Goal: Task Accomplishment & Management: Manage account settings

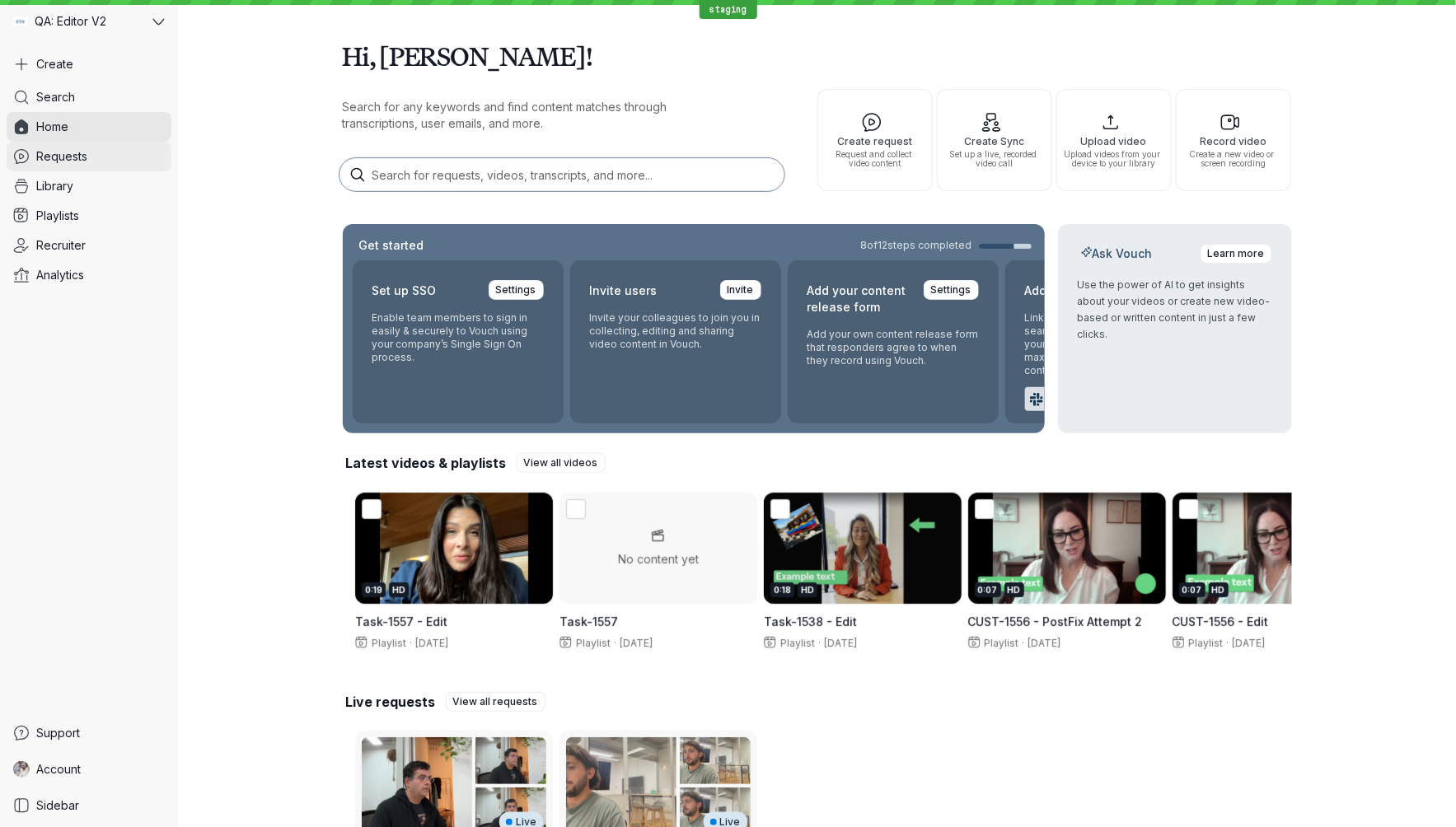
click at [148, 166] on link "Requests" at bounding box center [89, 157] width 165 height 30
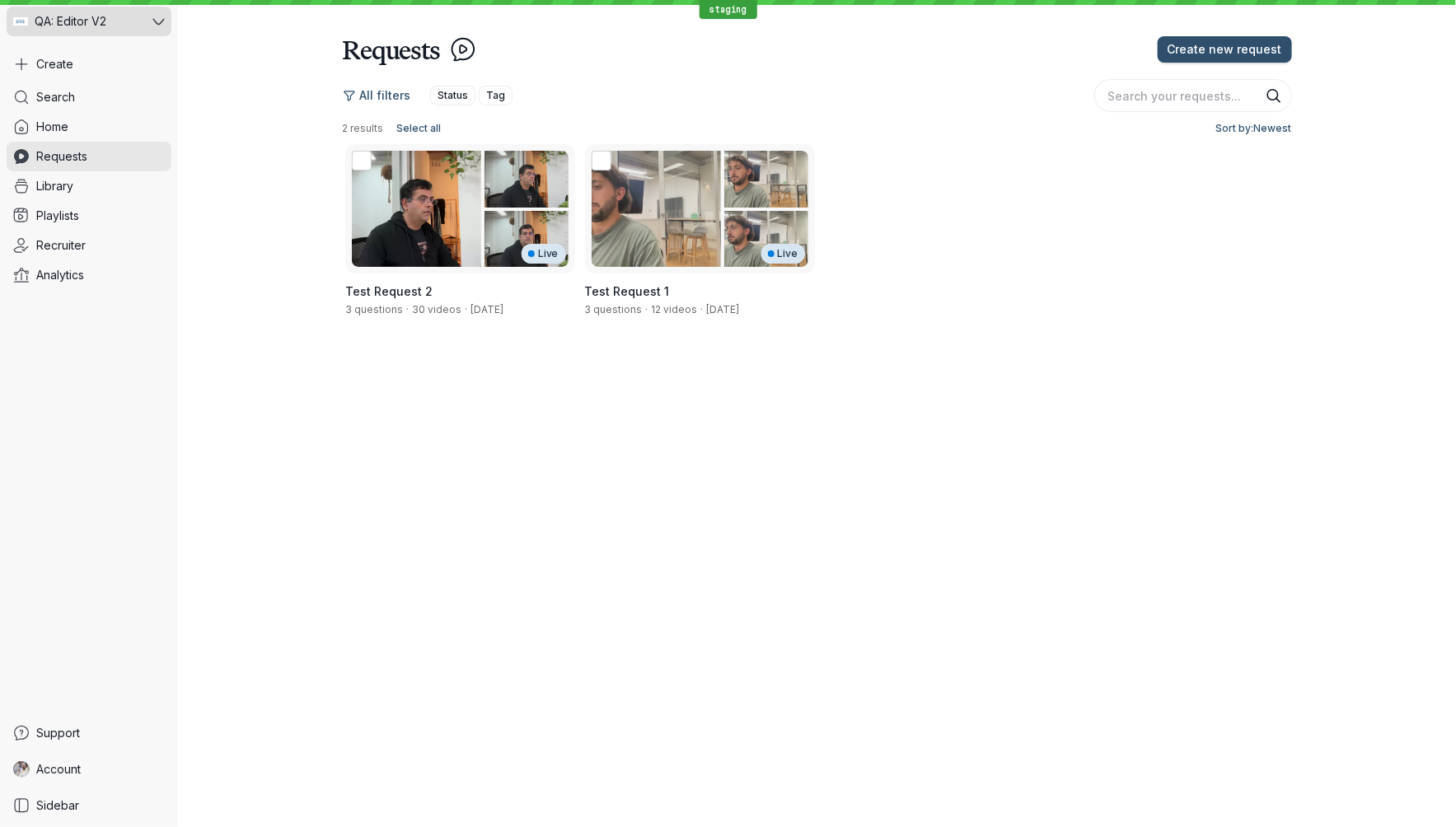
click at [136, 7] on div "QA: Editor V2" at bounding box center [78, 21] width 142 height 30
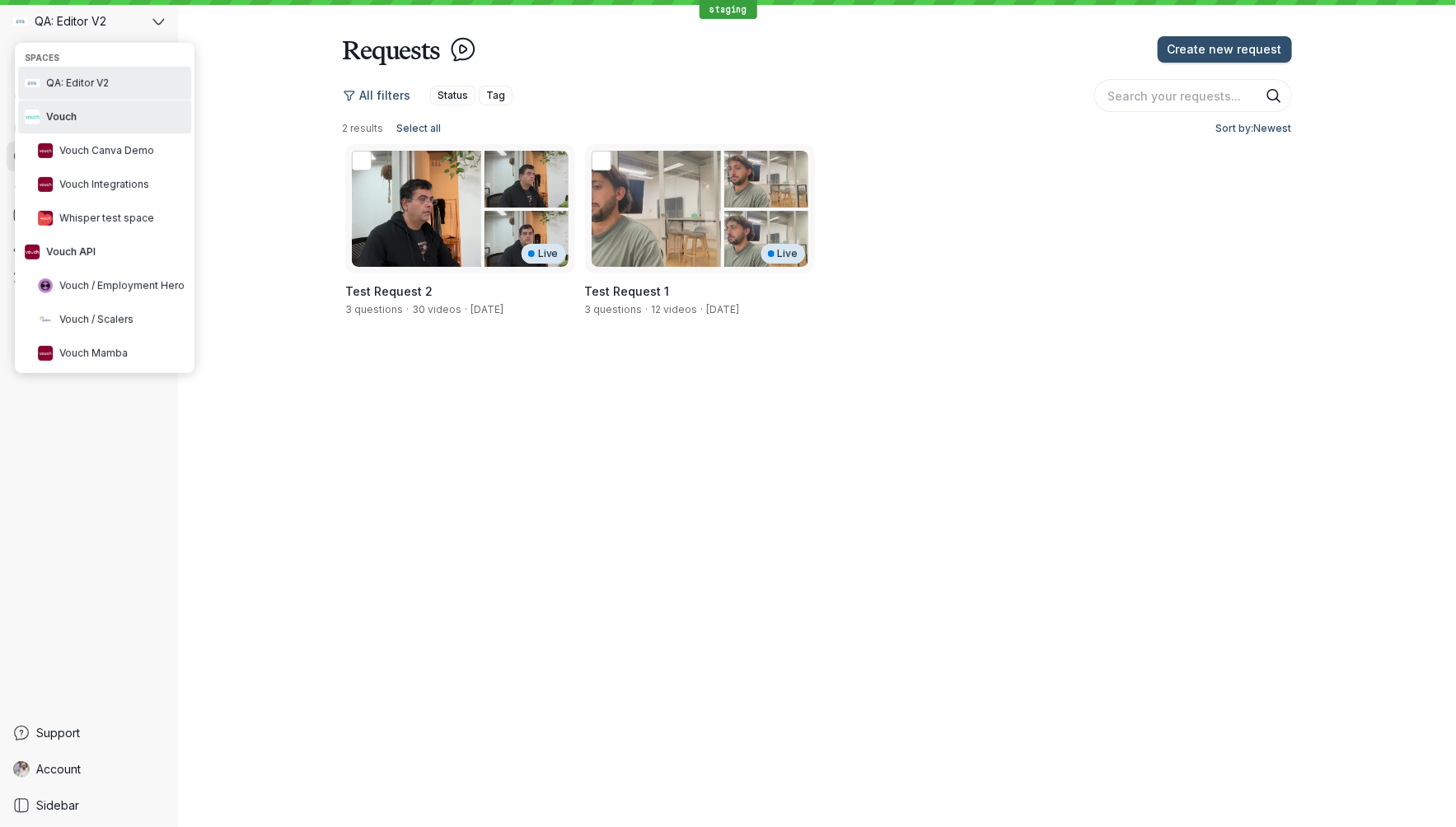
click at [124, 118] on button "Vouch" at bounding box center [105, 117] width 173 height 33
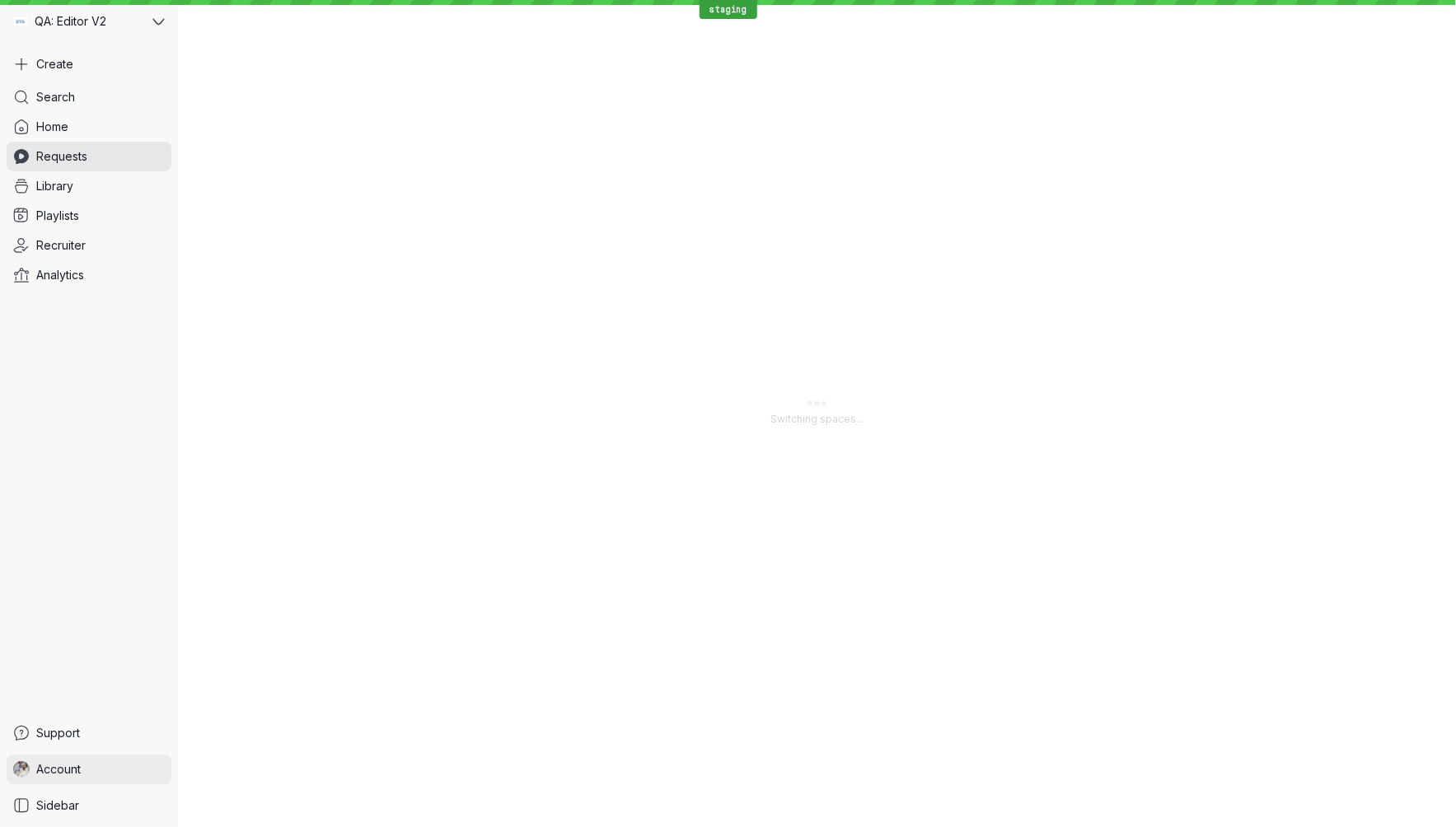
click at [102, 766] on link "Account" at bounding box center [89, 769] width 165 height 30
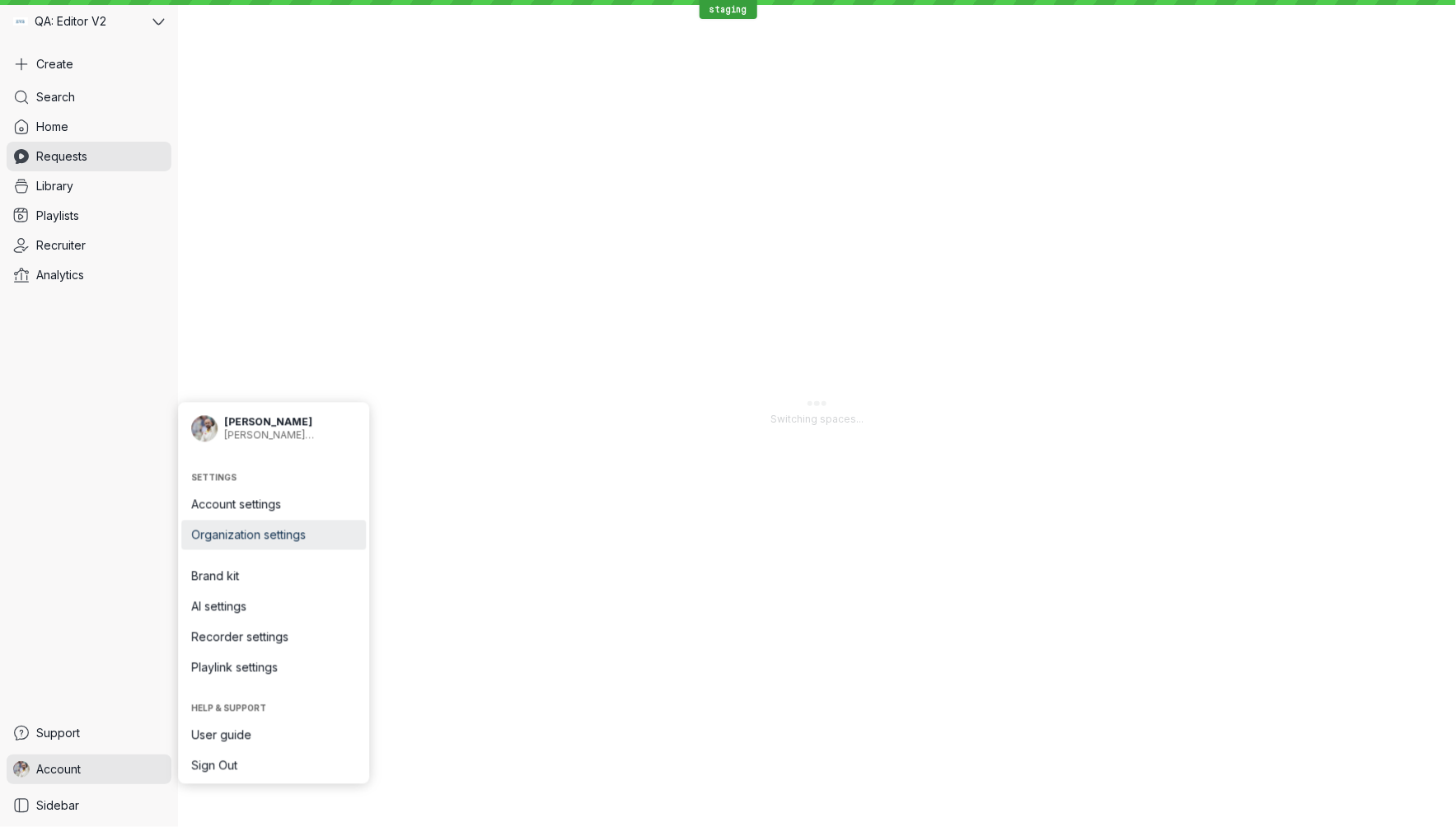
click at [298, 527] on span "Organization settings" at bounding box center [274, 535] width 165 height 16
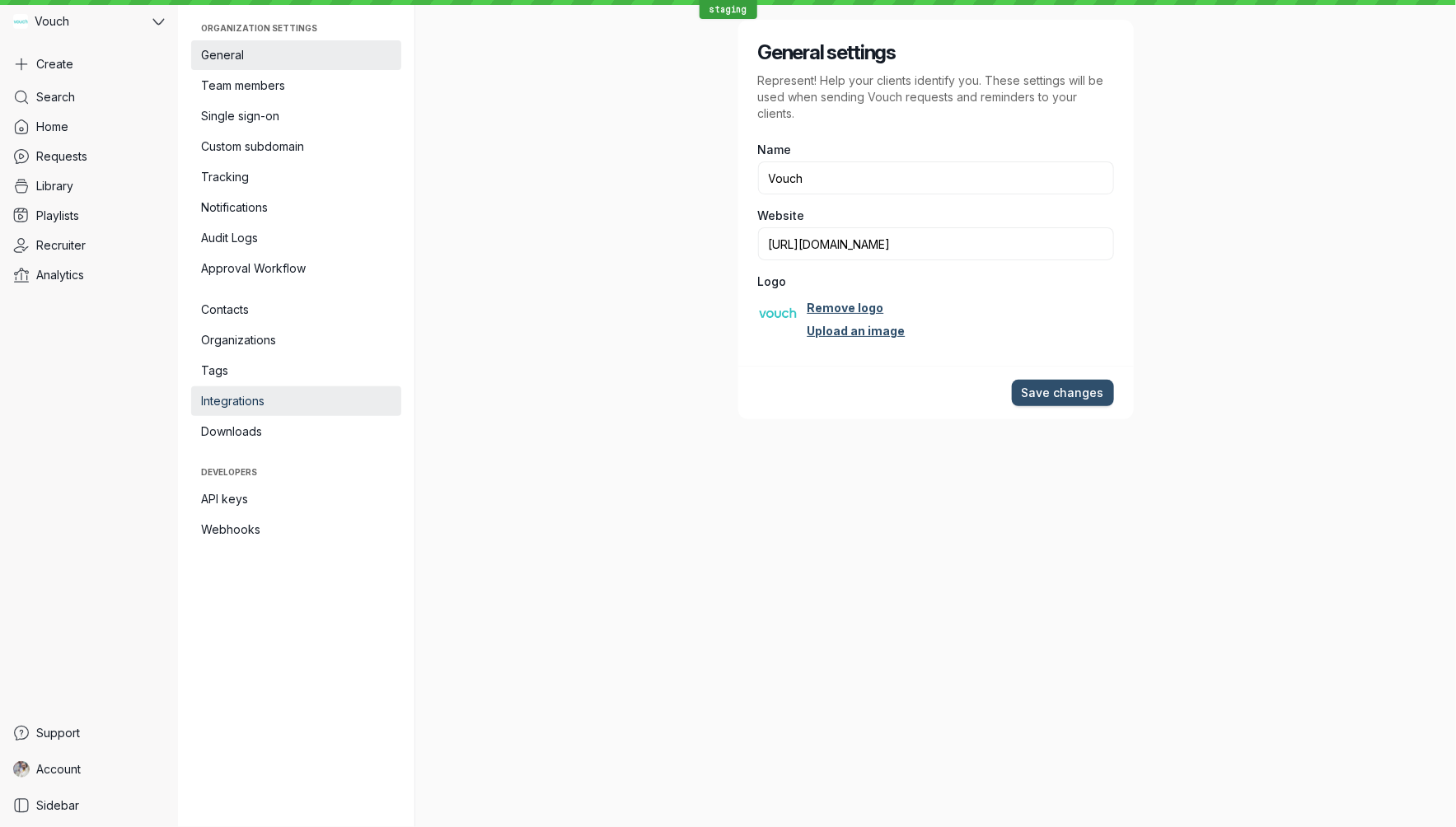
click at [278, 400] on span "Integrations" at bounding box center [296, 401] width 190 height 16
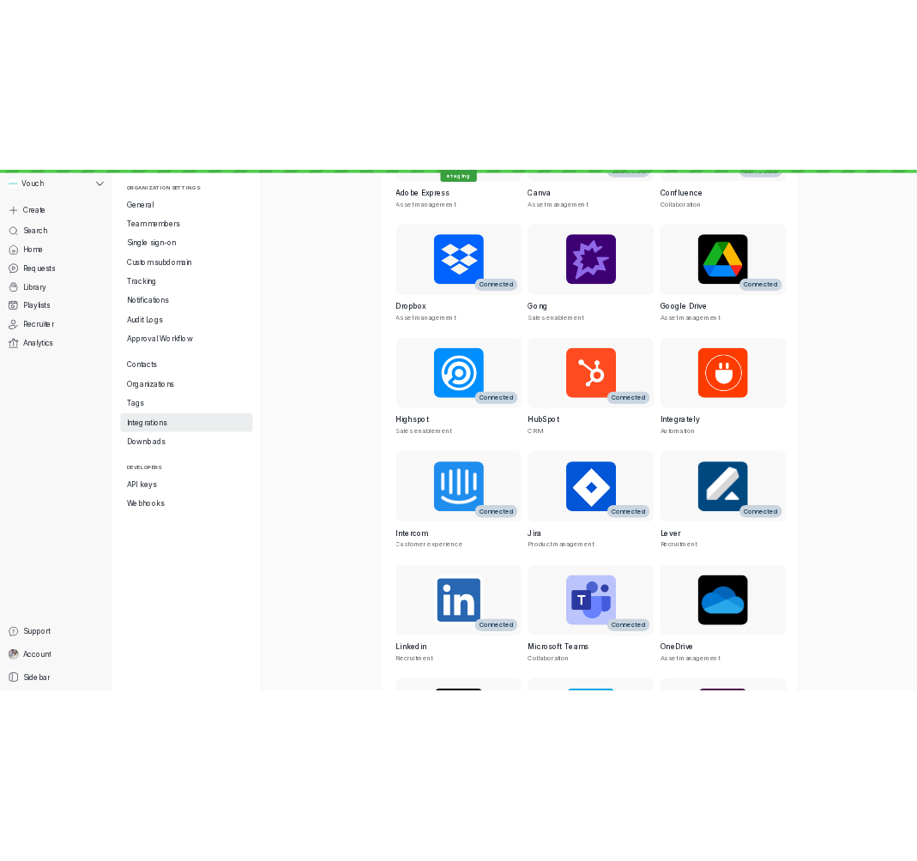
scroll to position [617, 0]
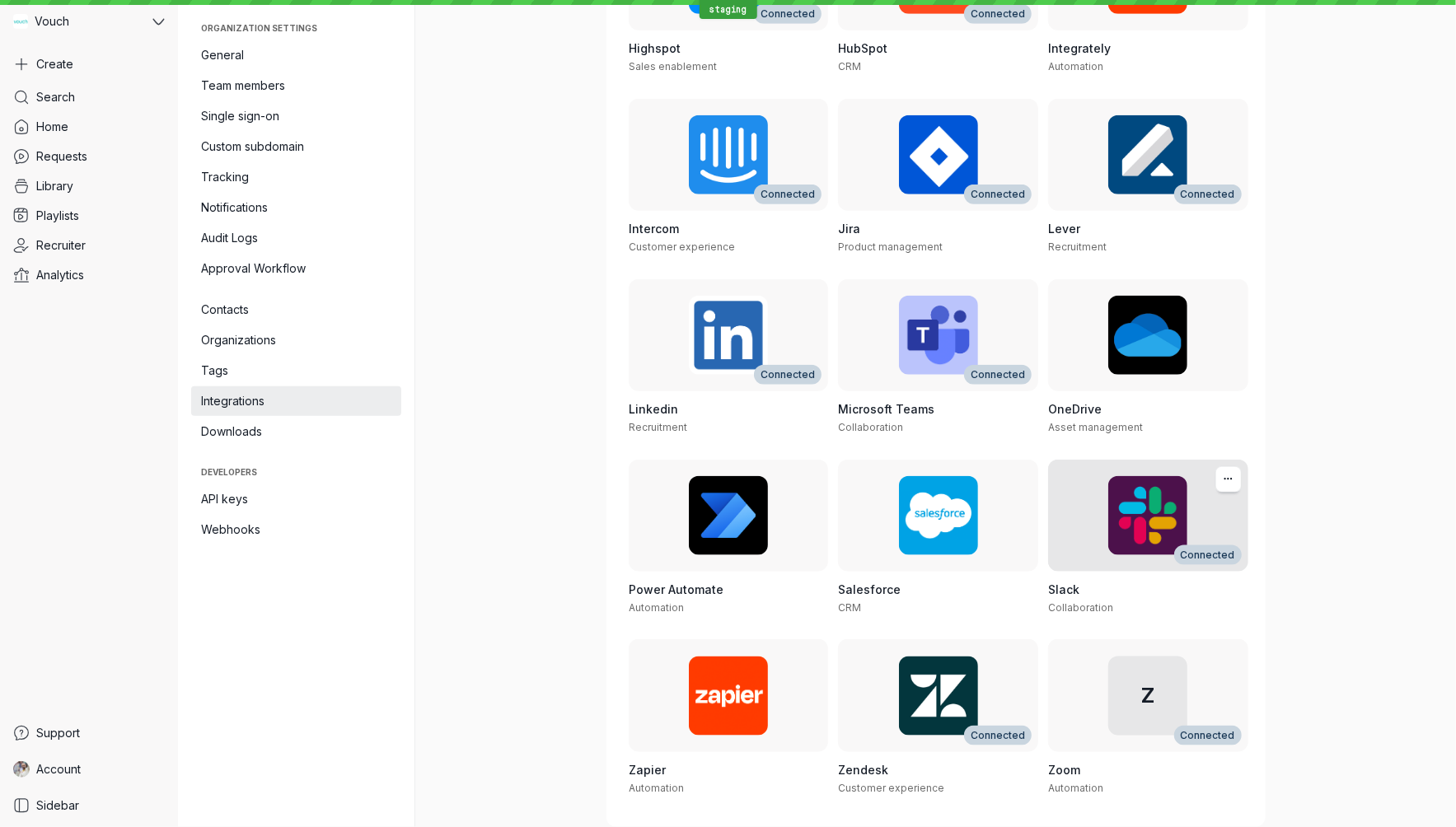
click at [1141, 589] on h3 "Slack" at bounding box center [1148, 589] width 200 height 16
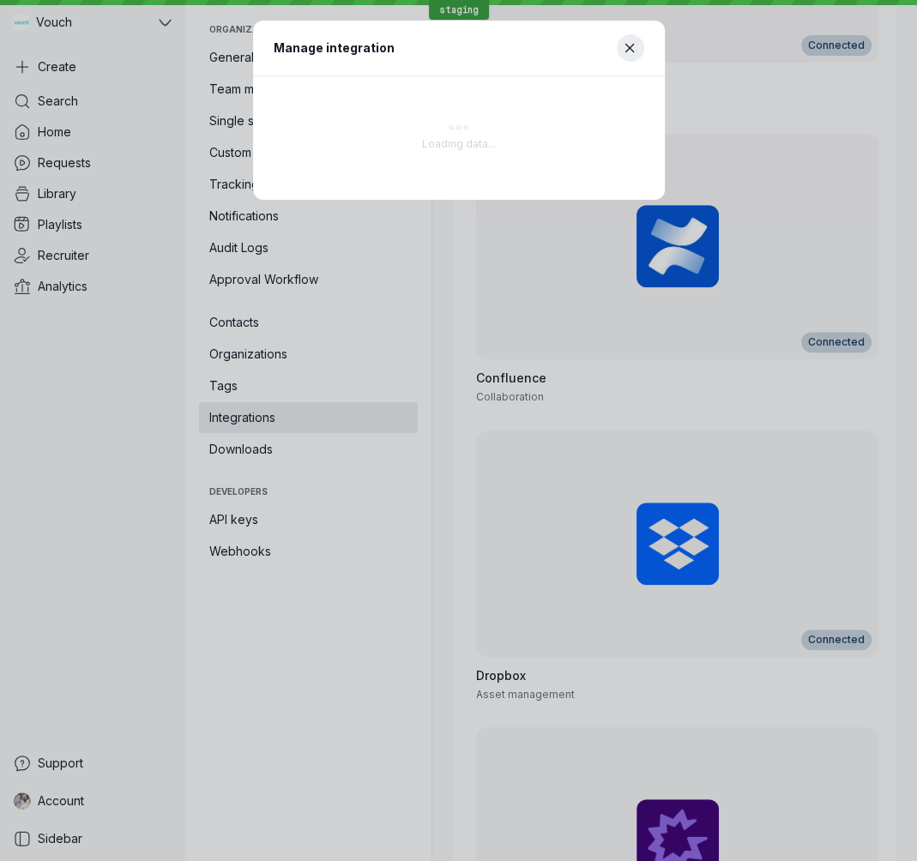
scroll to position [2022, 0]
